Goal: Browse casually

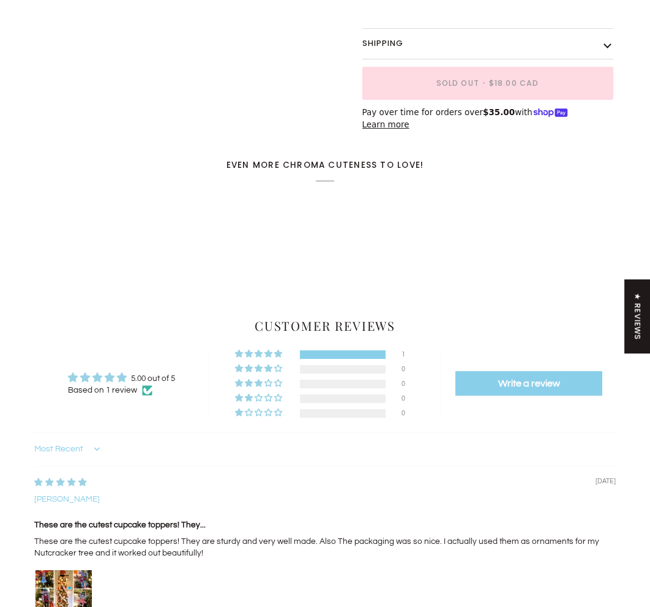
scroll to position [467, 0]
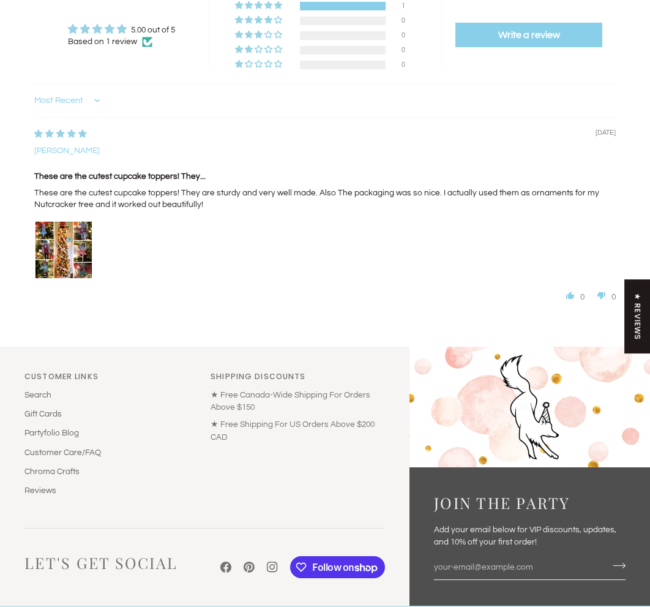
scroll to position [780, 0]
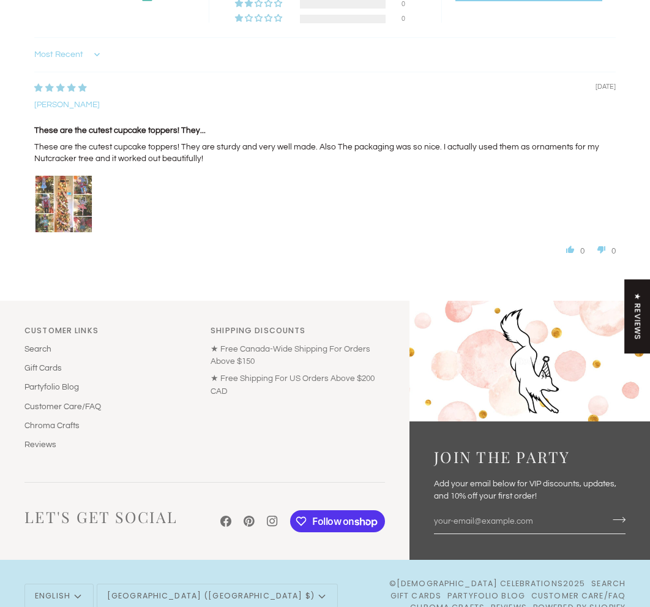
click at [75, 186] on img "Link to user picture 1" at bounding box center [64, 204] width 58 height 58
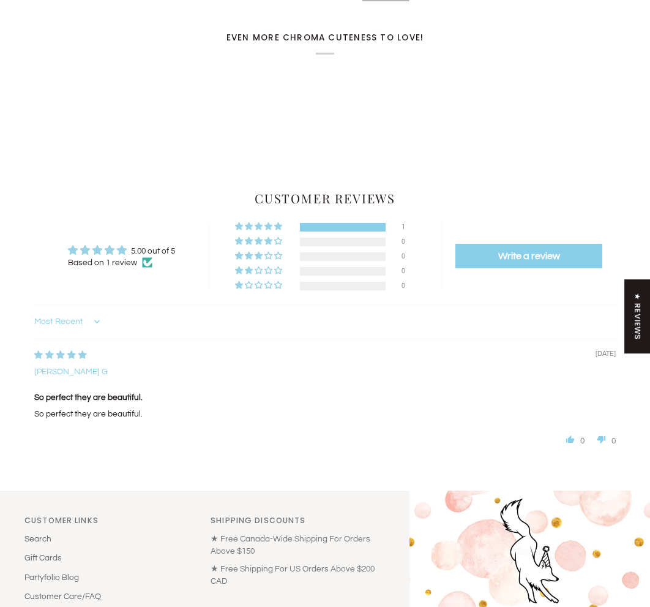
scroll to position [514, 0]
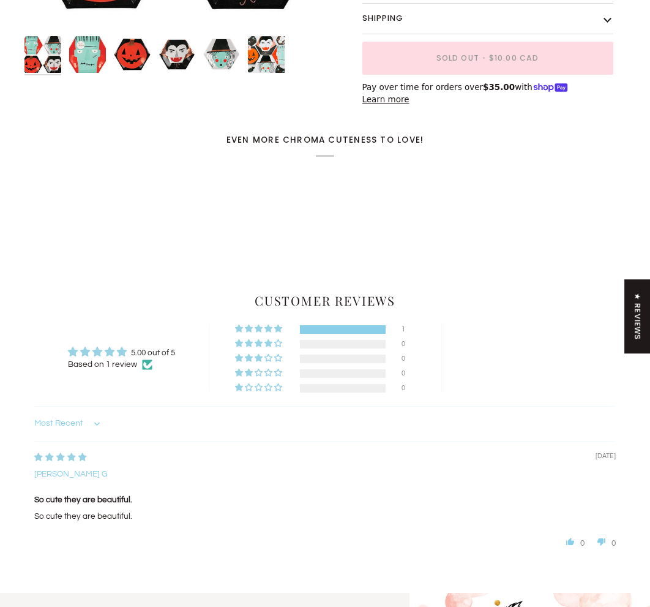
scroll to position [565, 0]
